Goal: Information Seeking & Learning: Learn about a topic

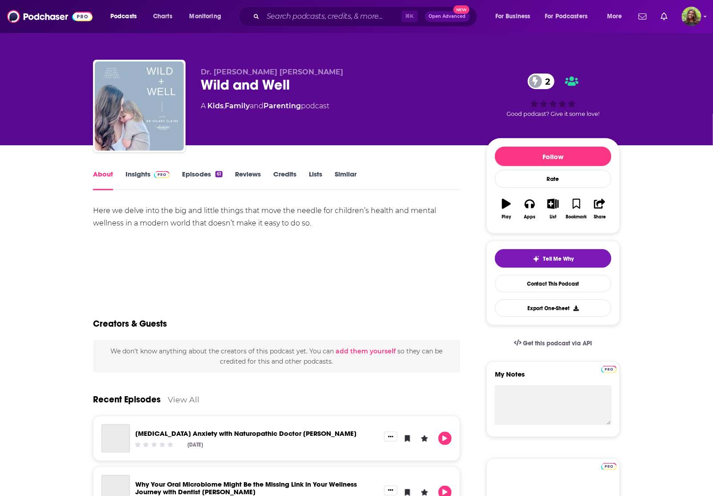
click at [137, 177] on link "Insights" at bounding box center [148, 180] width 44 height 20
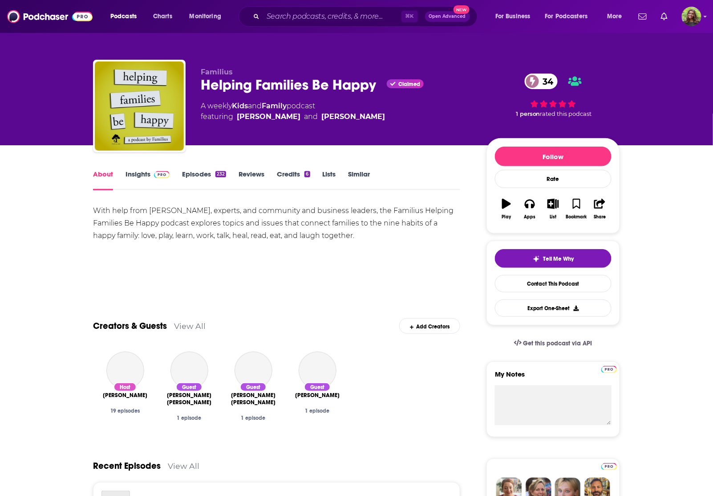
click at [130, 175] on link "Insights" at bounding box center [148, 180] width 44 height 20
